Goal: Task Accomplishment & Management: Complete application form

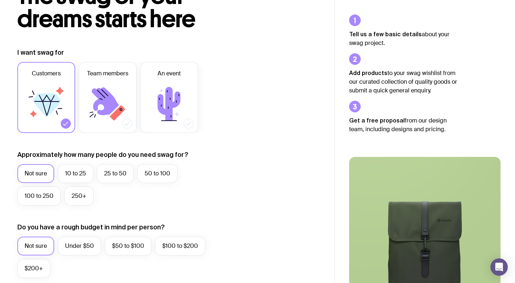
scroll to position [63, 0]
click at [115, 177] on label "25 to 50" at bounding box center [115, 173] width 37 height 19
click at [0, 0] on input "25 to 50" at bounding box center [0, 0] width 0 height 0
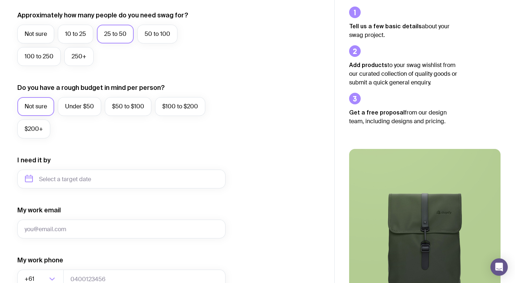
scroll to position [202, 0]
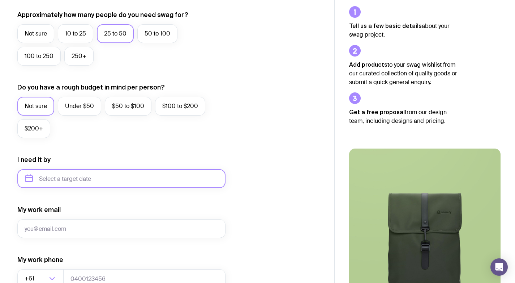
click at [81, 177] on input "text" at bounding box center [121, 178] width 208 height 19
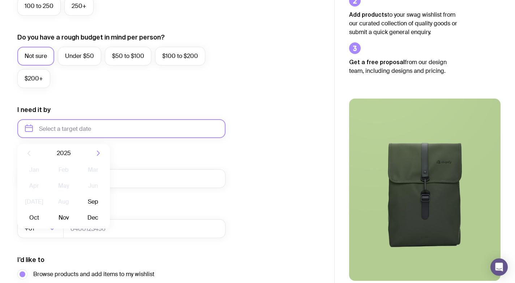
scroll to position [256, 0]
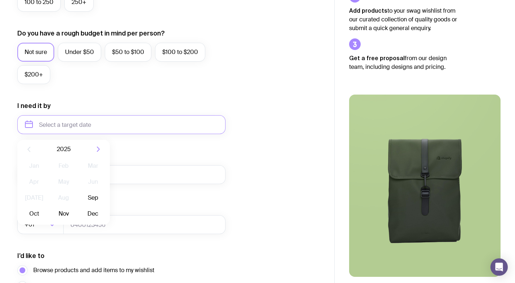
click at [50, 214] on button "Oct" at bounding box center [63, 213] width 26 height 14
type input "[DATE]"
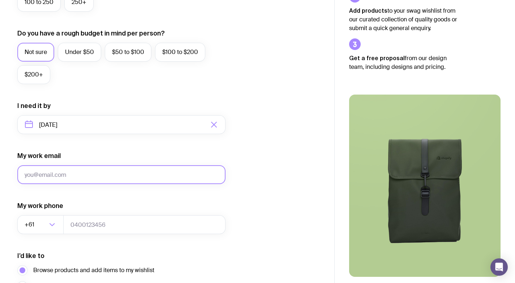
click at [101, 179] on input "My work email" at bounding box center [121, 174] width 208 height 19
type input "[EMAIL_ADDRESS][DOMAIN_NAME]"
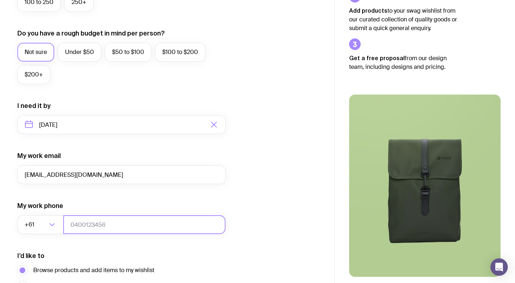
click at [87, 225] on input "tel" at bounding box center [144, 224] width 162 height 19
type input "0401682620"
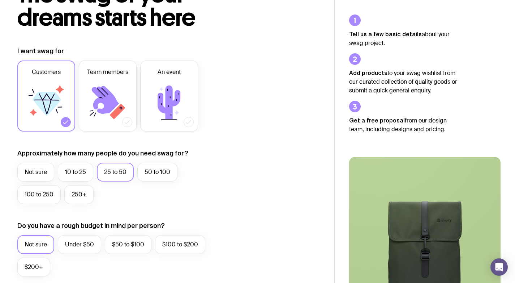
scroll to position [0, 0]
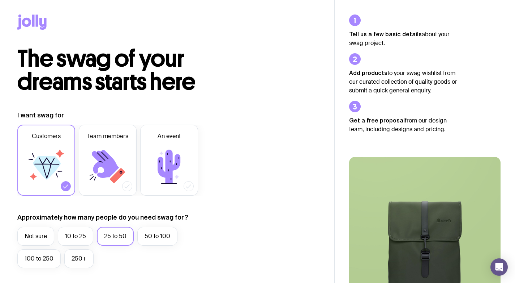
click at [120, 183] on icon at bounding box center [107, 166] width 43 height 43
click at [0, 0] on input "Team members" at bounding box center [0, 0] width 0 height 0
click at [68, 187] on icon at bounding box center [65, 185] width 7 height 7
click at [0, 0] on input "Customers" at bounding box center [0, 0] width 0 height 0
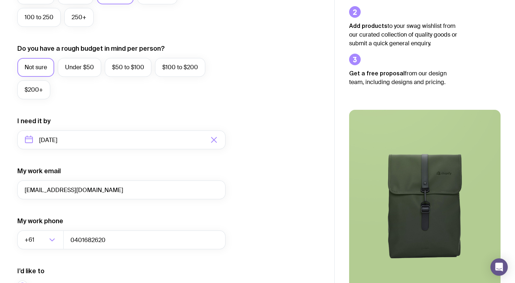
scroll to position [332, 0]
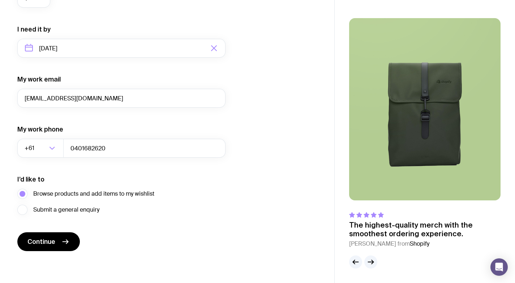
click at [66, 241] on icon "submit" at bounding box center [65, 241] width 5 height 0
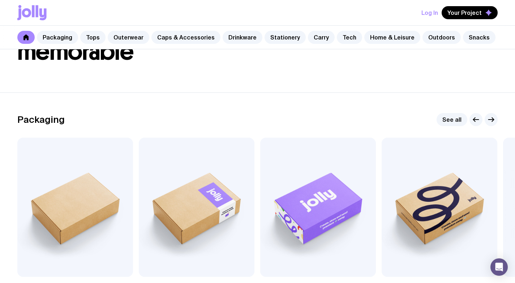
scroll to position [66, 0]
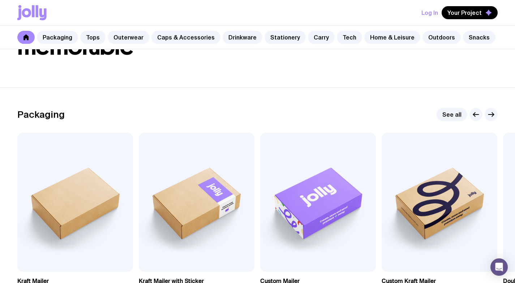
click at [89, 38] on link "Tops" at bounding box center [92, 37] width 25 height 13
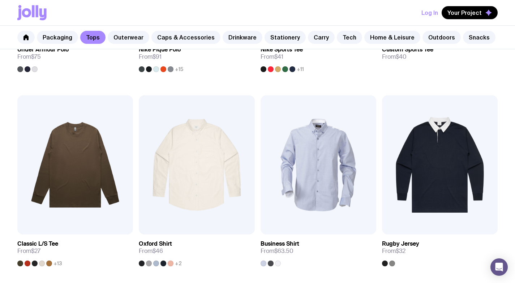
scroll to position [659, 0]
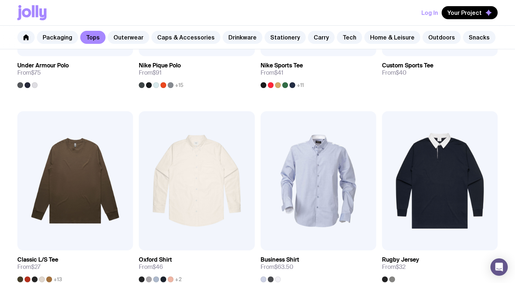
click at [129, 34] on link "Outerwear" at bounding box center [129, 37] width 42 height 13
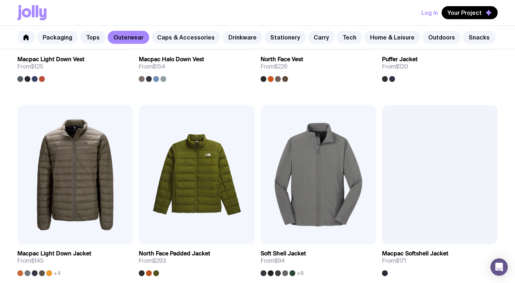
scroll to position [688, 0]
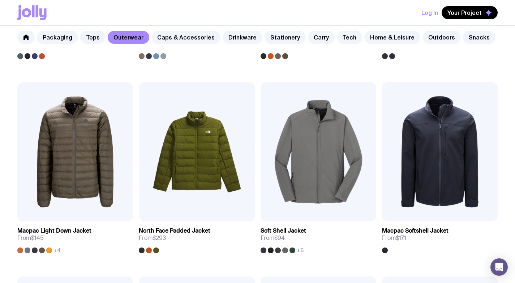
click at [403, 160] on img at bounding box center [440, 151] width 116 height 139
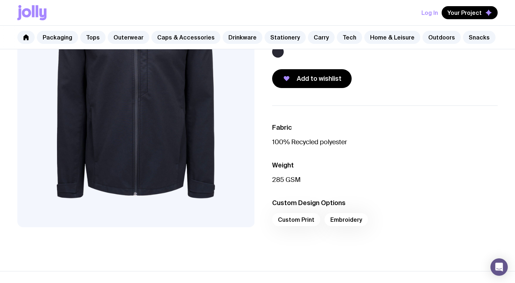
scroll to position [118, 0]
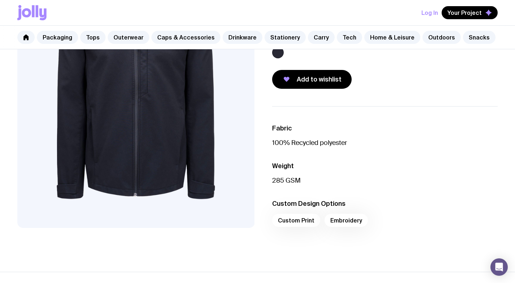
click at [349, 217] on div "Custom Print Embroidery" at bounding box center [385, 221] width 226 height 17
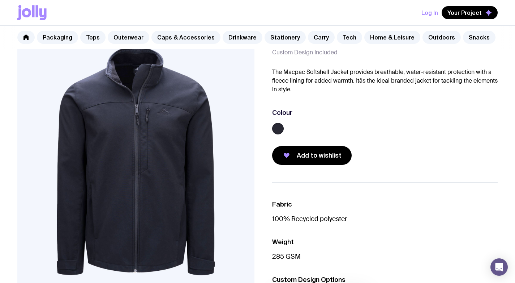
scroll to position [61, 0]
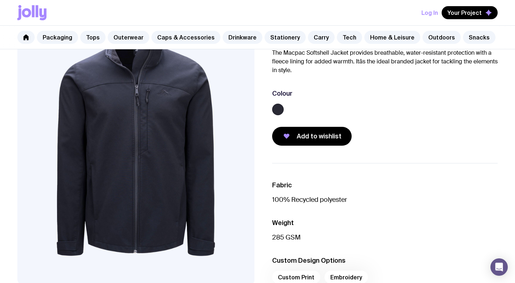
click at [317, 136] on span "Add to wishlist" at bounding box center [319, 136] width 45 height 9
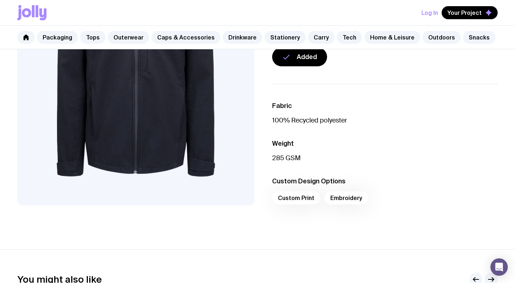
scroll to position [0, 0]
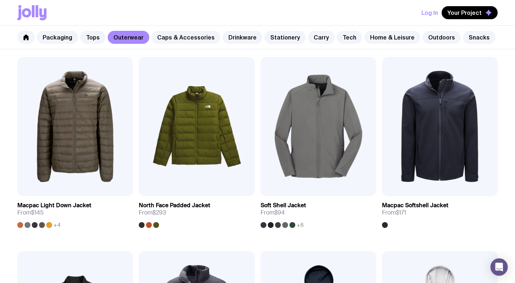
scroll to position [714, 0]
click at [328, 126] on img at bounding box center [319, 125] width 116 height 139
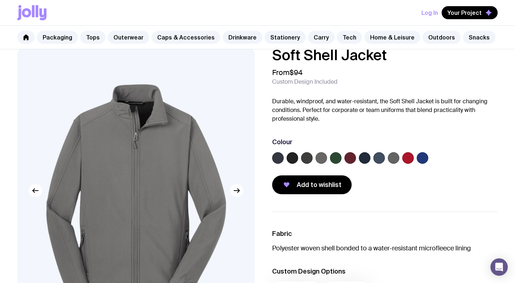
scroll to position [25, 0]
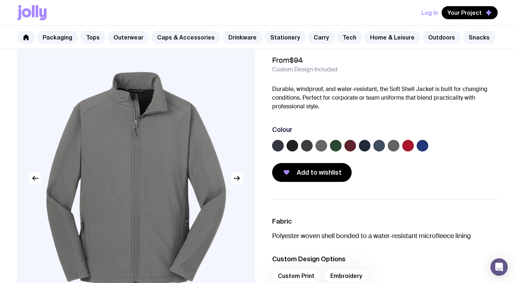
click at [422, 146] on label at bounding box center [423, 146] width 12 height 12
click at [0, 0] on input "radio" at bounding box center [0, 0] width 0 height 0
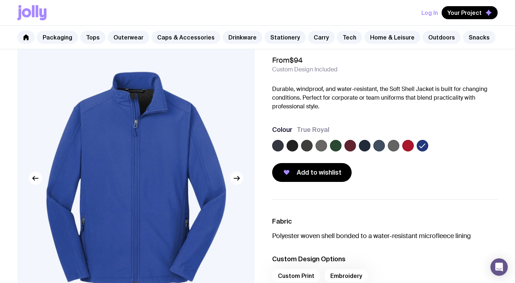
click at [293, 148] on label at bounding box center [293, 146] width 12 height 12
click at [0, 0] on input "radio" at bounding box center [0, 0] width 0 height 0
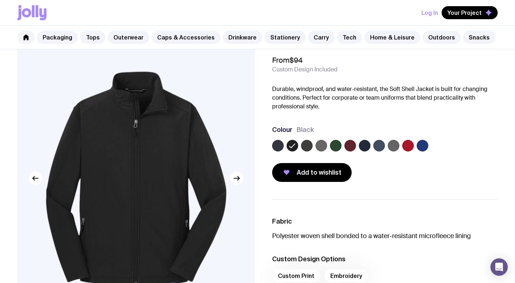
click at [304, 145] on label at bounding box center [307, 146] width 12 height 12
click at [0, 0] on input "radio" at bounding box center [0, 0] width 0 height 0
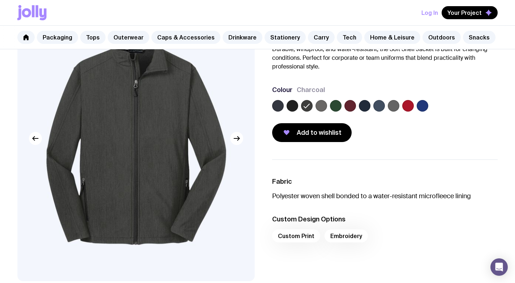
scroll to position [64, 0]
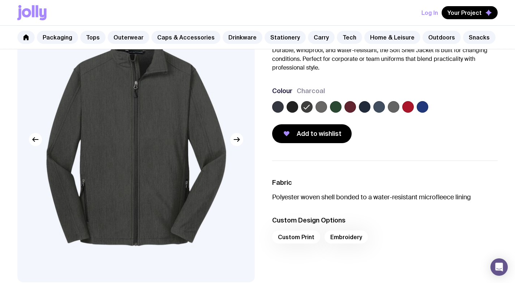
click at [325, 132] on span "Add to wishlist" at bounding box center [319, 133] width 45 height 9
click at [88, 36] on link "Tops" at bounding box center [92, 37] width 25 height 13
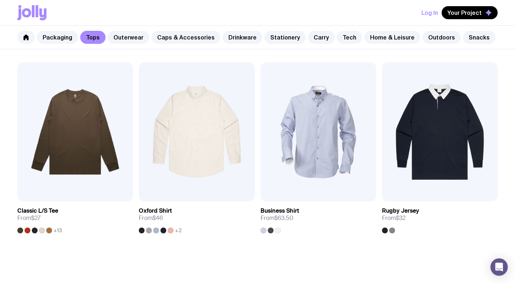
scroll to position [709, 0]
click at [455, 112] on img at bounding box center [440, 131] width 116 height 139
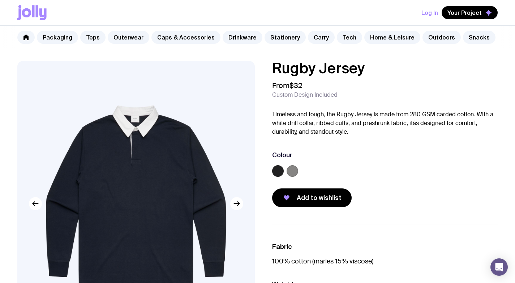
click at [289, 173] on label at bounding box center [293, 171] width 12 height 12
click at [0, 0] on input "radio" at bounding box center [0, 0] width 0 height 0
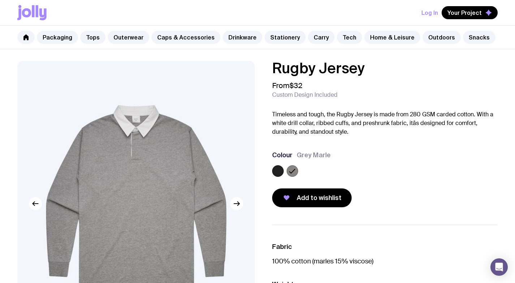
click at [279, 174] on label at bounding box center [278, 171] width 12 height 12
click at [0, 0] on input "radio" at bounding box center [0, 0] width 0 height 0
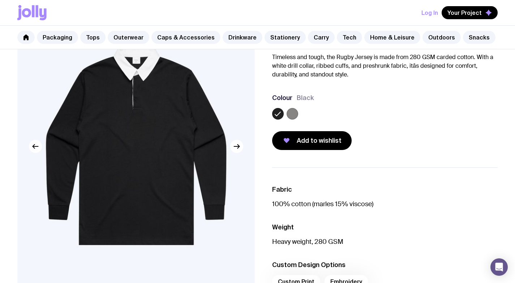
scroll to position [58, 0]
click at [336, 142] on span "Add to wishlist" at bounding box center [319, 140] width 45 height 9
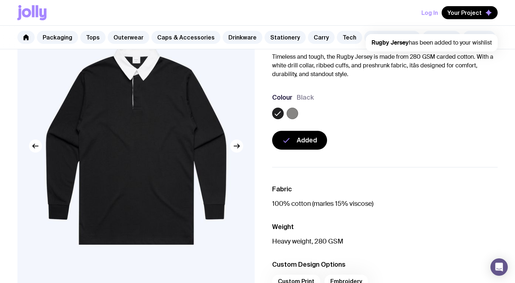
click at [394, 143] on div "Added" at bounding box center [385, 140] width 226 height 19
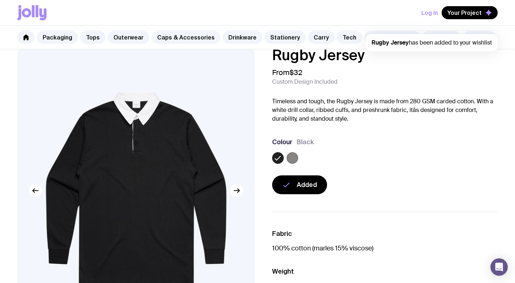
scroll to position [0, 0]
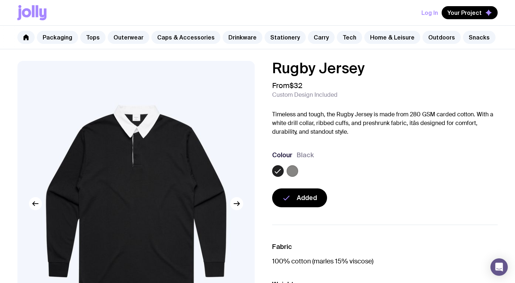
click at [423, 40] on link "Outdoors" at bounding box center [442, 37] width 38 height 13
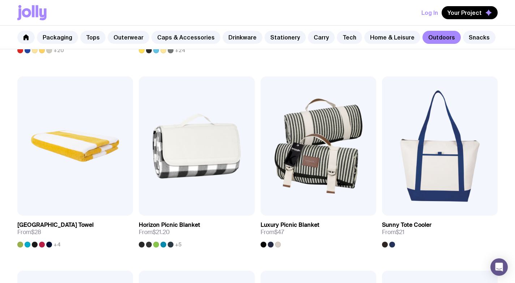
scroll to position [501, 0]
click at [378, 31] on link "Home & Leisure" at bounding box center [393, 37] width 56 height 13
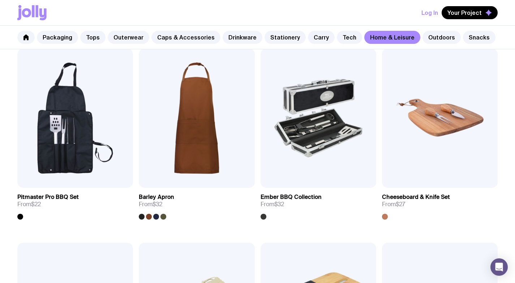
scroll to position [528, 0]
click at [337, 37] on link "Tech" at bounding box center [349, 37] width 25 height 13
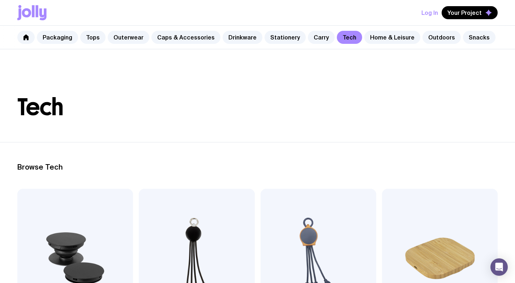
click at [308, 37] on link "Carry" at bounding box center [321, 37] width 27 height 13
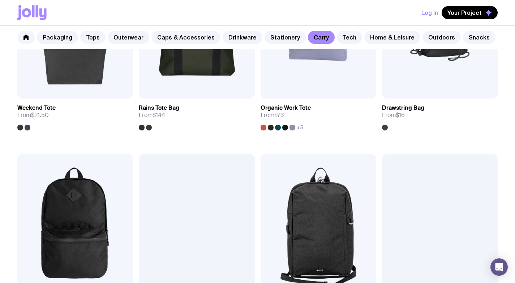
scroll to position [422, 0]
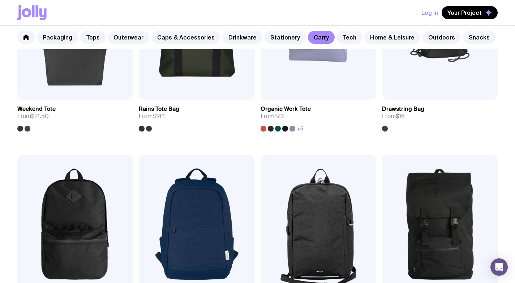
click at [265, 37] on link "Stationery" at bounding box center [285, 37] width 41 height 13
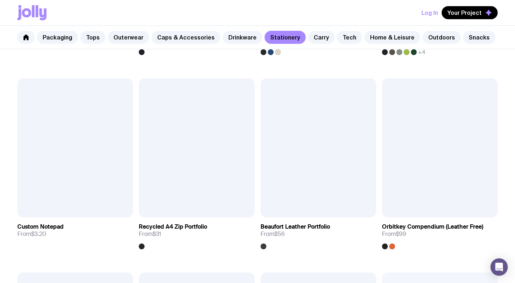
scroll to position [887, 0]
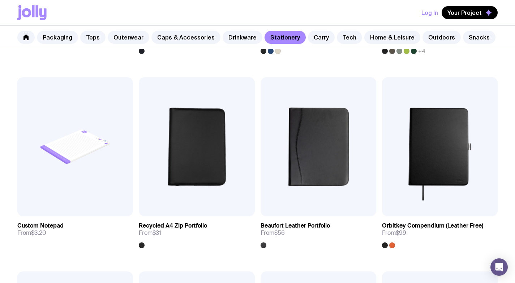
click at [441, 165] on img at bounding box center [440, 146] width 116 height 139
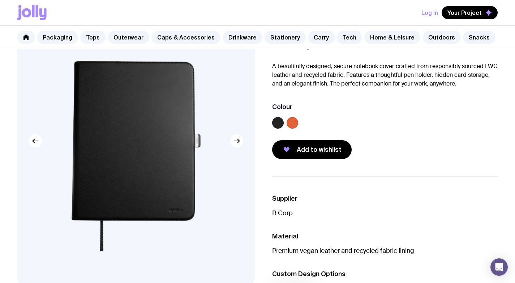
scroll to position [63, 0]
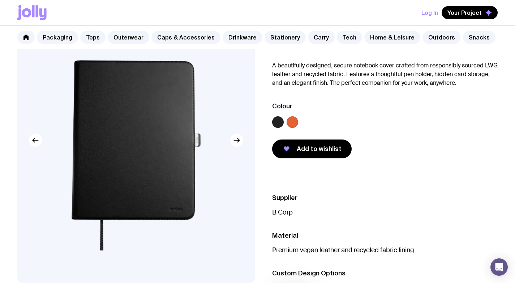
click at [241, 142] on icon "button" at bounding box center [237, 140] width 9 height 9
click at [240, 141] on icon "button" at bounding box center [237, 140] width 9 height 9
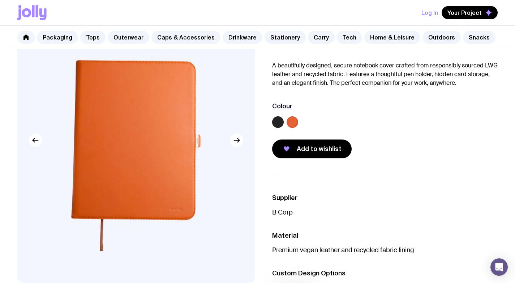
click at [240, 141] on icon "button" at bounding box center [237, 140] width 9 height 9
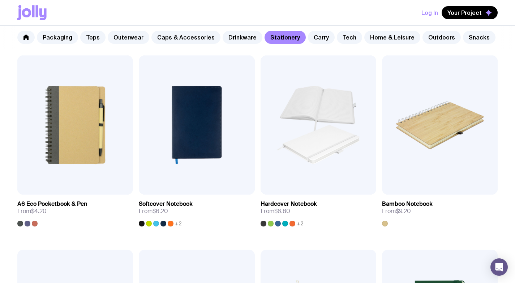
scroll to position [525, 0]
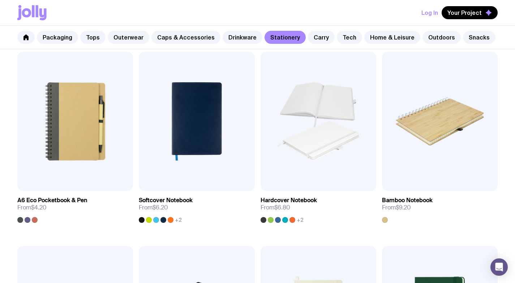
click at [208, 142] on img at bounding box center [197, 121] width 116 height 139
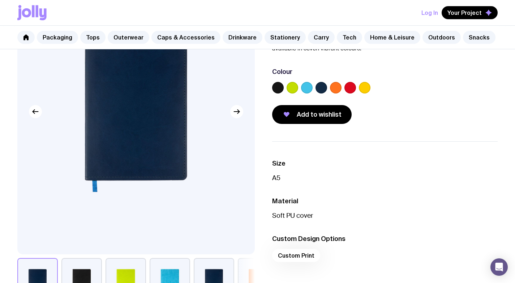
scroll to position [92, 0]
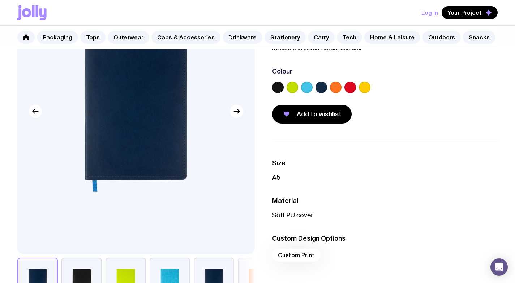
click at [307, 117] on span "Add to wishlist" at bounding box center [319, 114] width 45 height 9
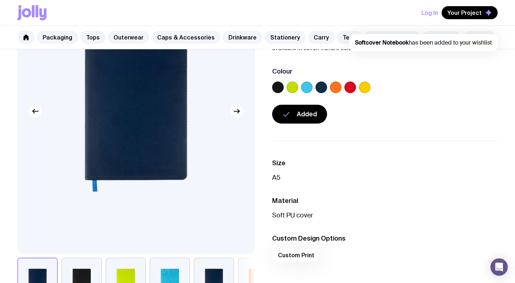
click at [468, 56] on div "Softcover Notebook From $6.20 Custom Design Included The Softcover A5 Notebook …" at bounding box center [385, 46] width 226 height 155
click at [467, 16] on span "Your Project" at bounding box center [465, 12] width 34 height 7
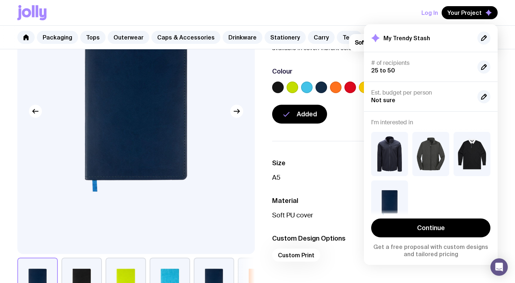
click at [346, 162] on h3 "Size" at bounding box center [385, 162] width 226 height 9
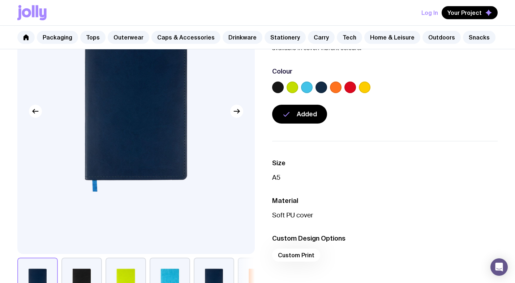
scroll to position [0, 0]
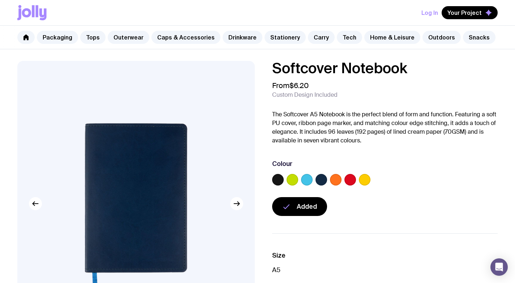
click at [61, 37] on link "Packaging" at bounding box center [57, 37] width 41 height 13
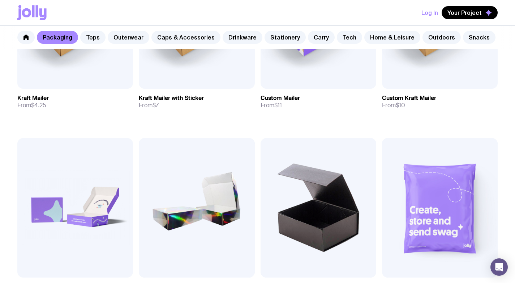
scroll to position [246, 0]
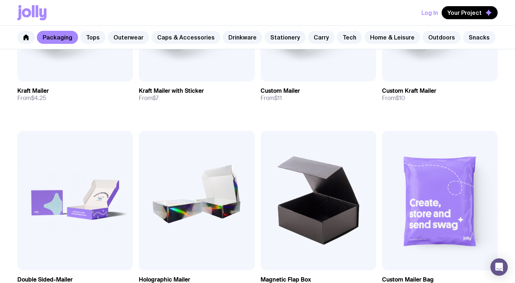
click at [481, 10] on span "Your Project" at bounding box center [465, 12] width 34 height 7
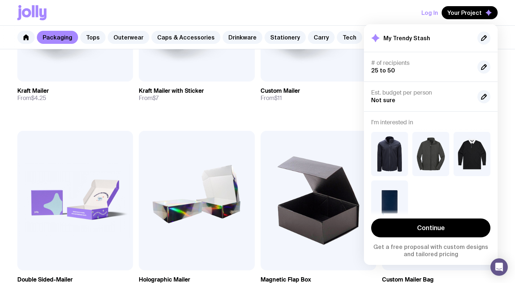
click at [438, 233] on link "Continue" at bounding box center [430, 227] width 119 height 19
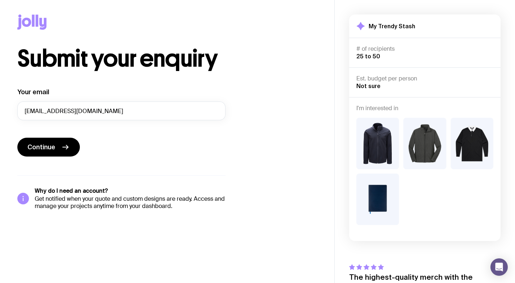
click at [48, 148] on span "Continue" at bounding box center [41, 147] width 28 height 9
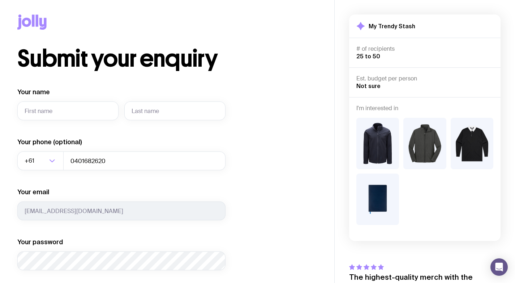
click at [87, 118] on input "Your name" at bounding box center [67, 110] width 101 height 19
type input "Shanaka"
type input "Jayasinghe"
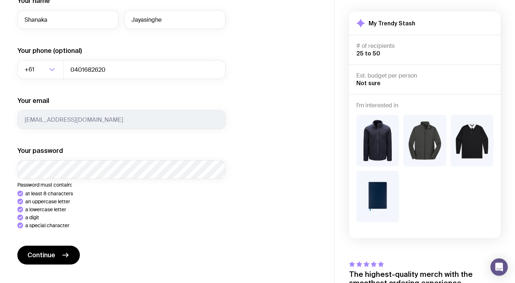
click at [47, 260] on div "Your name [PERSON_NAME] Your phone (optional) +61 Loading... 0401682620 Your em…" at bounding box center [121, 156] width 208 height 321
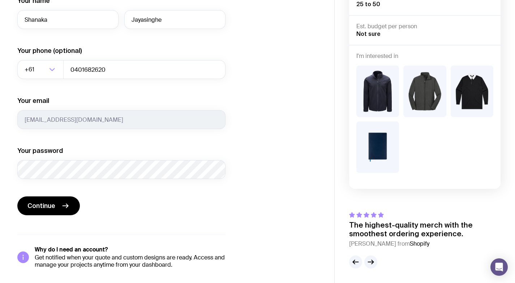
click at [57, 202] on button "Continue" at bounding box center [48, 205] width 63 height 19
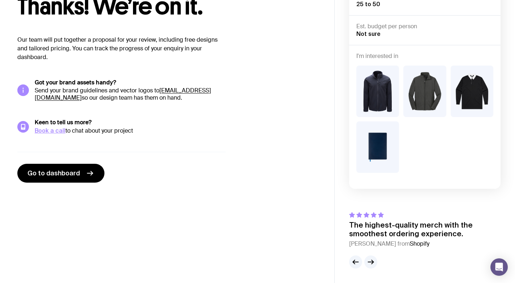
scroll to position [52, 0]
